Goal: Task Accomplishment & Management: Use online tool/utility

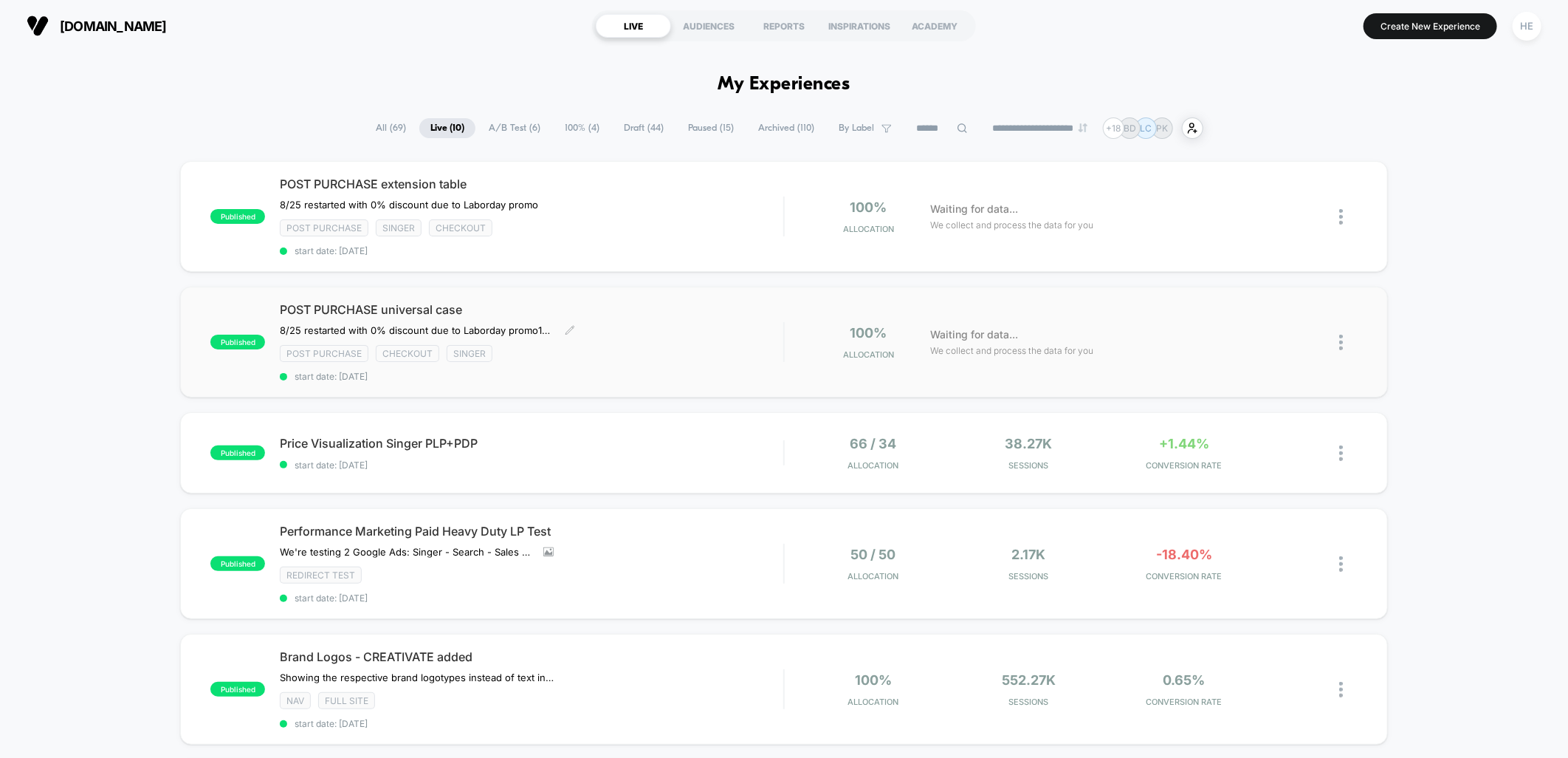
click at [632, 363] on div "POST PURCHASE universal case 8/25 restarted with 0% discount due to Laborday pr…" at bounding box center [531, 342] width 503 height 80
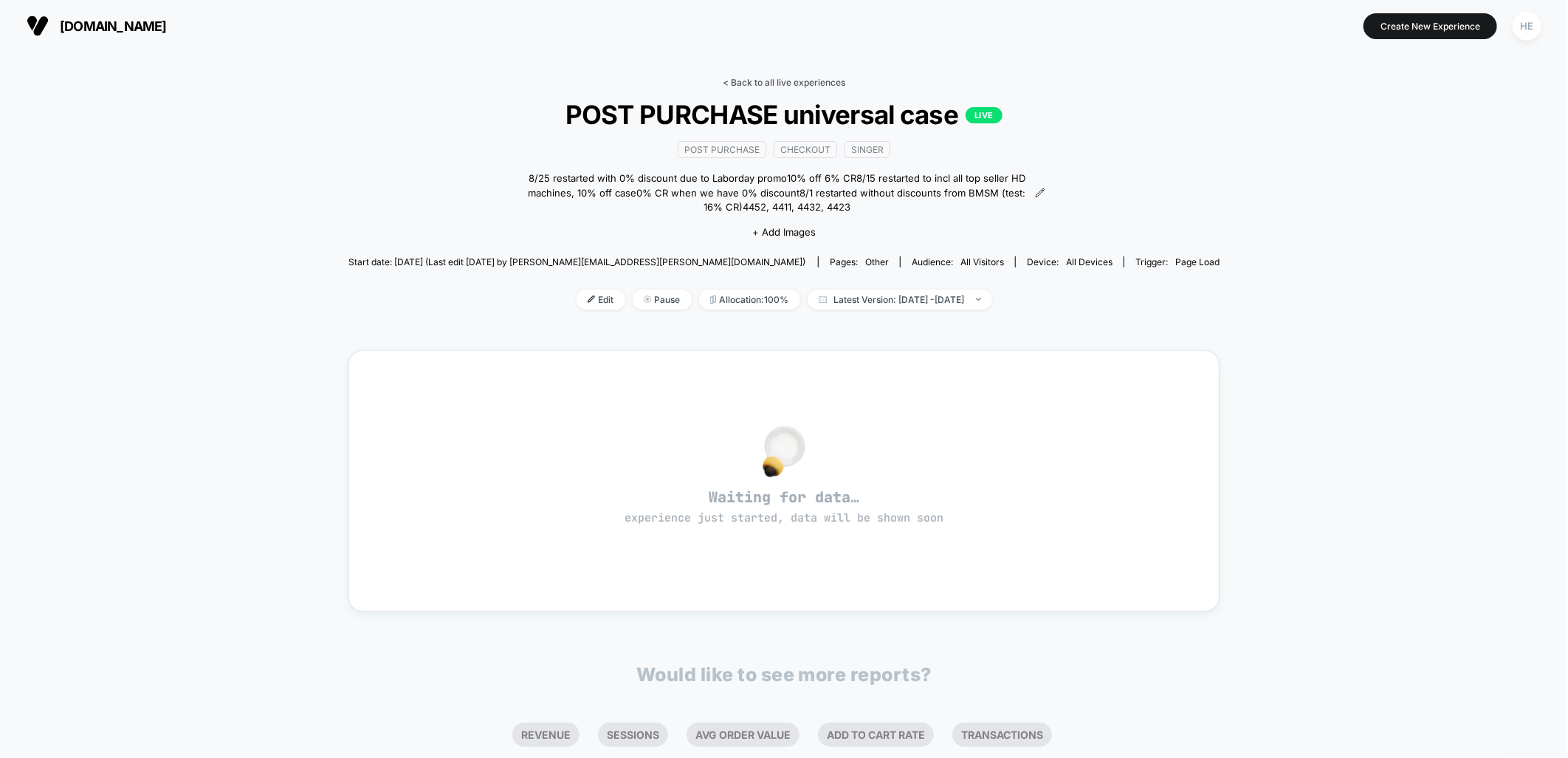
click at [737, 80] on link "< Back to all live experiences" at bounding box center [784, 82] width 123 height 11
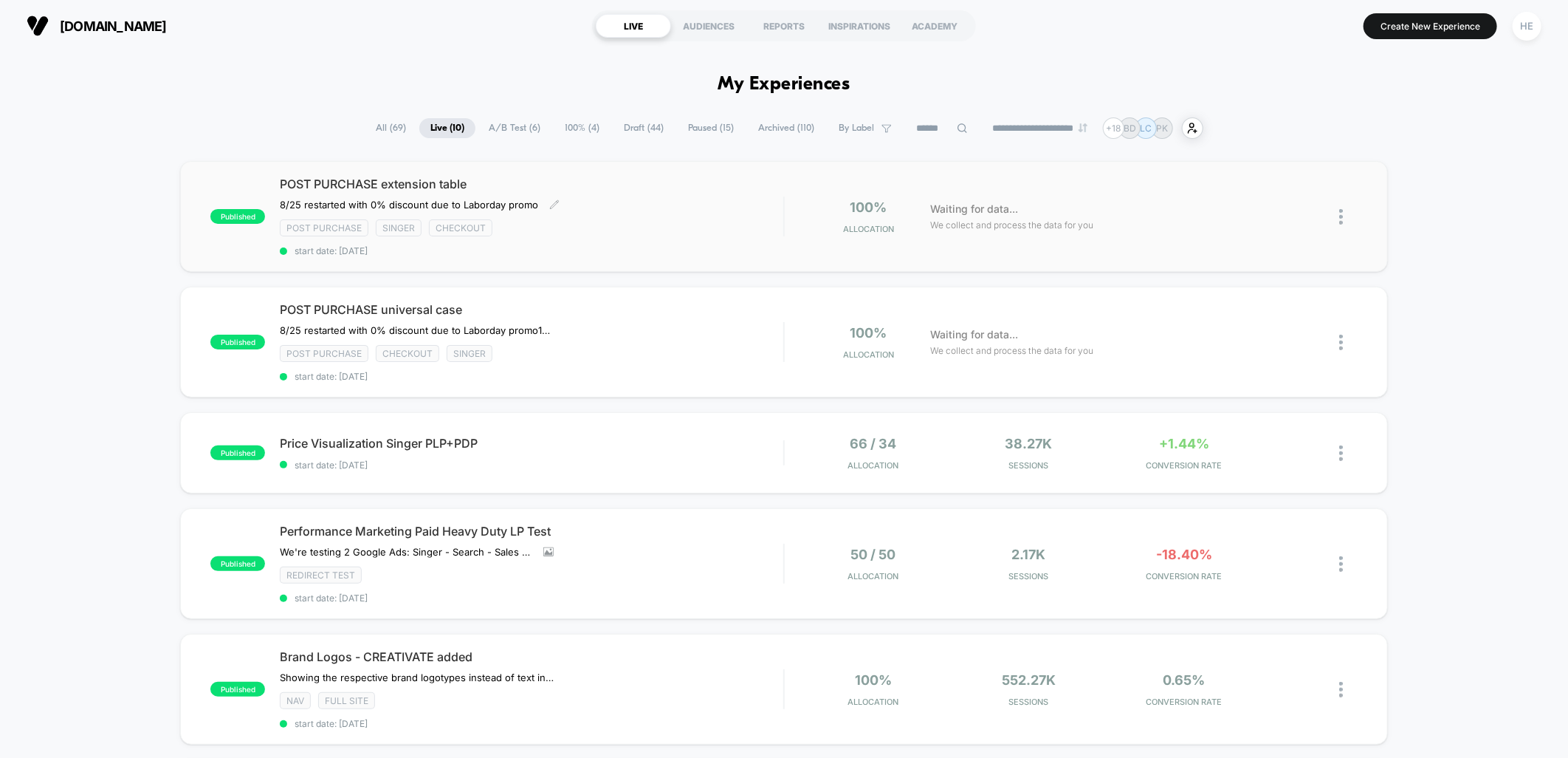
click at [654, 202] on div "POST PURCHASE extension table ﻿8/25 restarted with 0% discount due to Laborday …" at bounding box center [531, 217] width 503 height 80
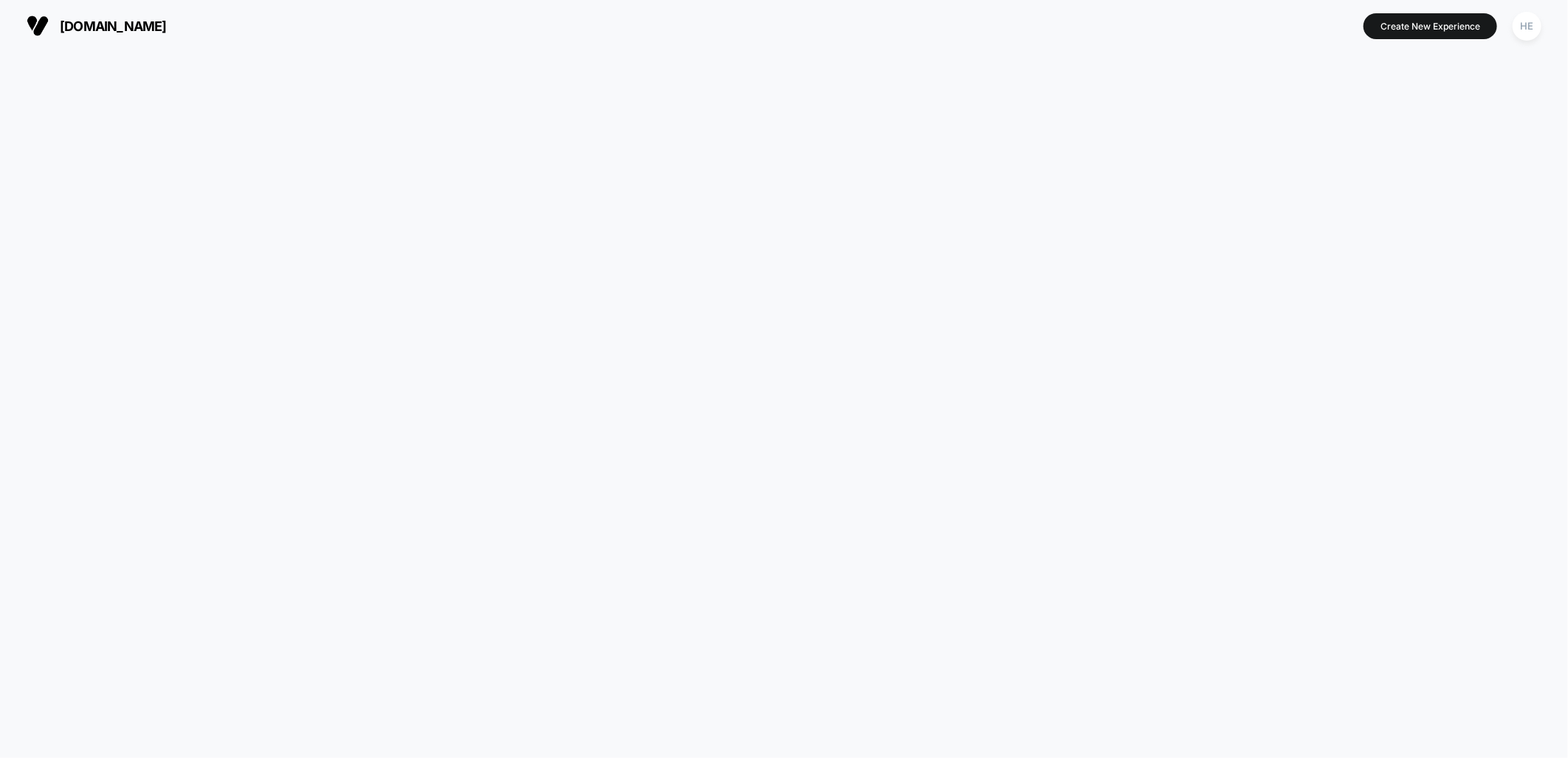
click at [1098, 308] on div at bounding box center [784, 404] width 1568 height 706
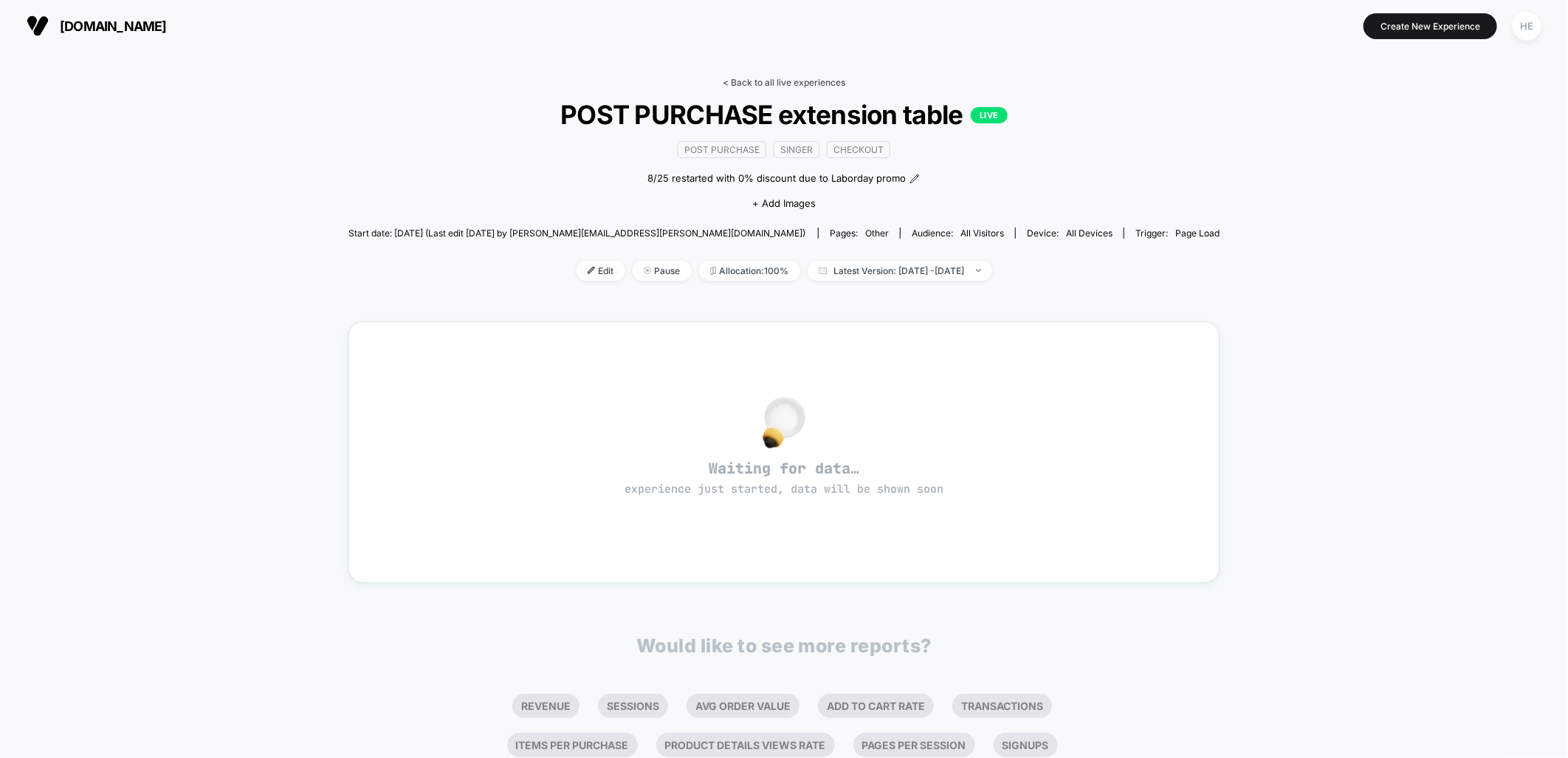
click at [766, 77] on link "< Back to all live experiences" at bounding box center [784, 82] width 123 height 11
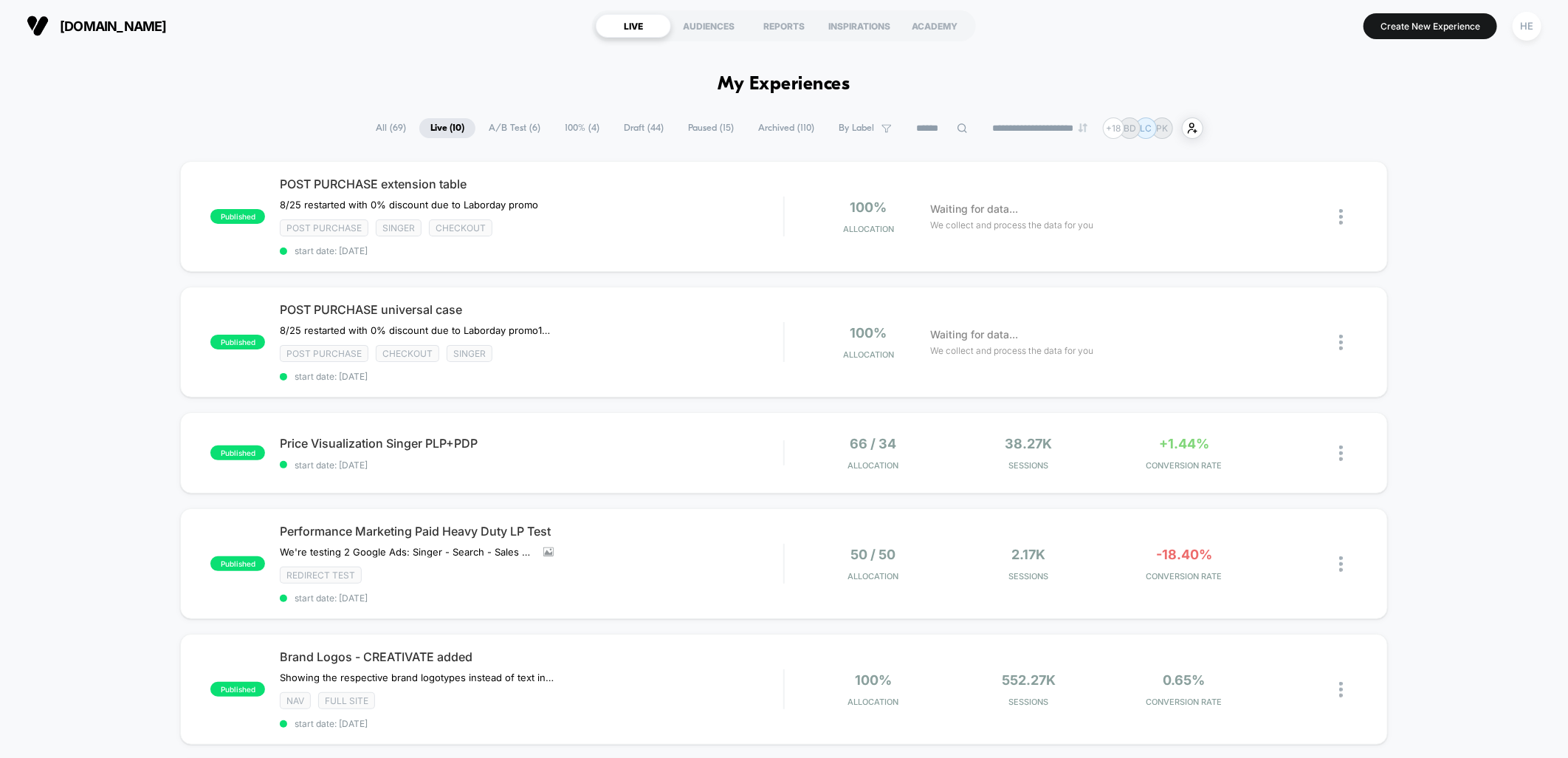
click at [1385, 129] on div "**********" at bounding box center [784, 128] width 1568 height 21
click at [1431, 271] on div "published POST PURCHASE extension table ﻿8/25 restarted with 0% discount due to…" at bounding box center [784, 760] width 1568 height 1198
